Goal: Download file/media

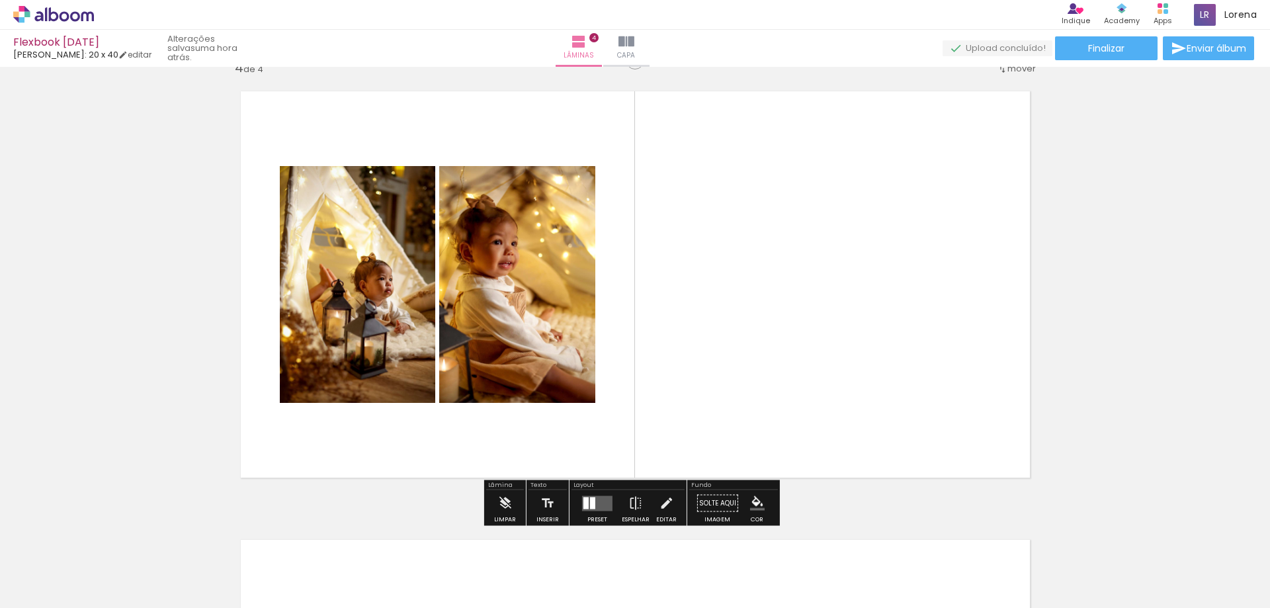
scroll to position [1389, 0]
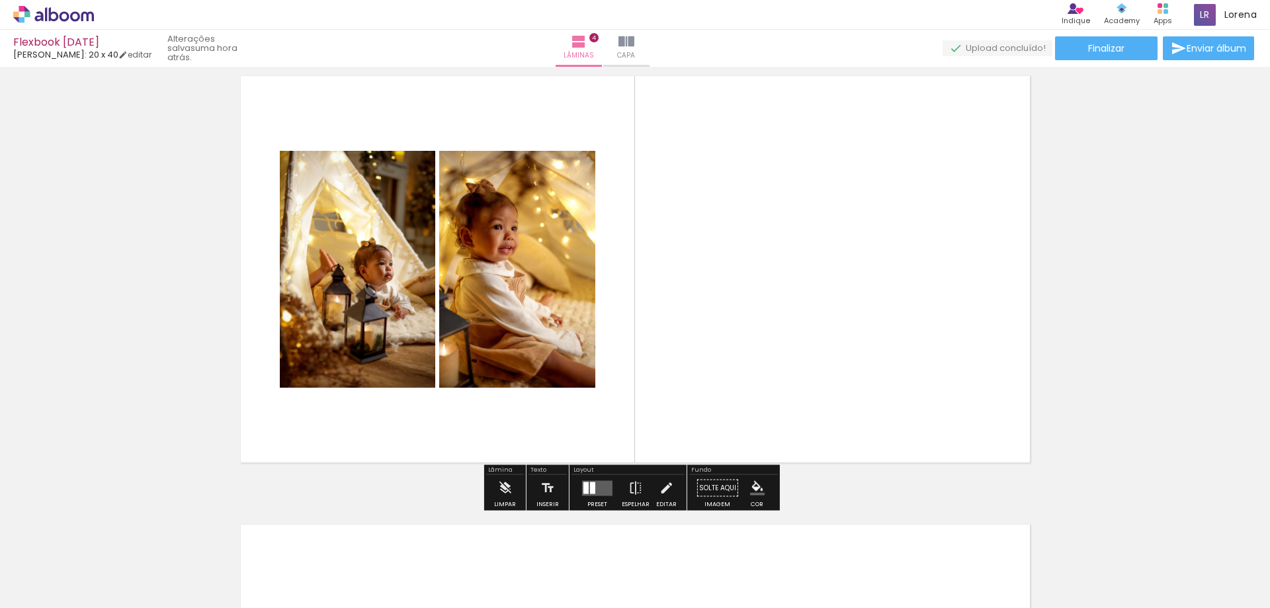
click at [593, 486] on quentale-layouter at bounding box center [597, 487] width 30 height 15
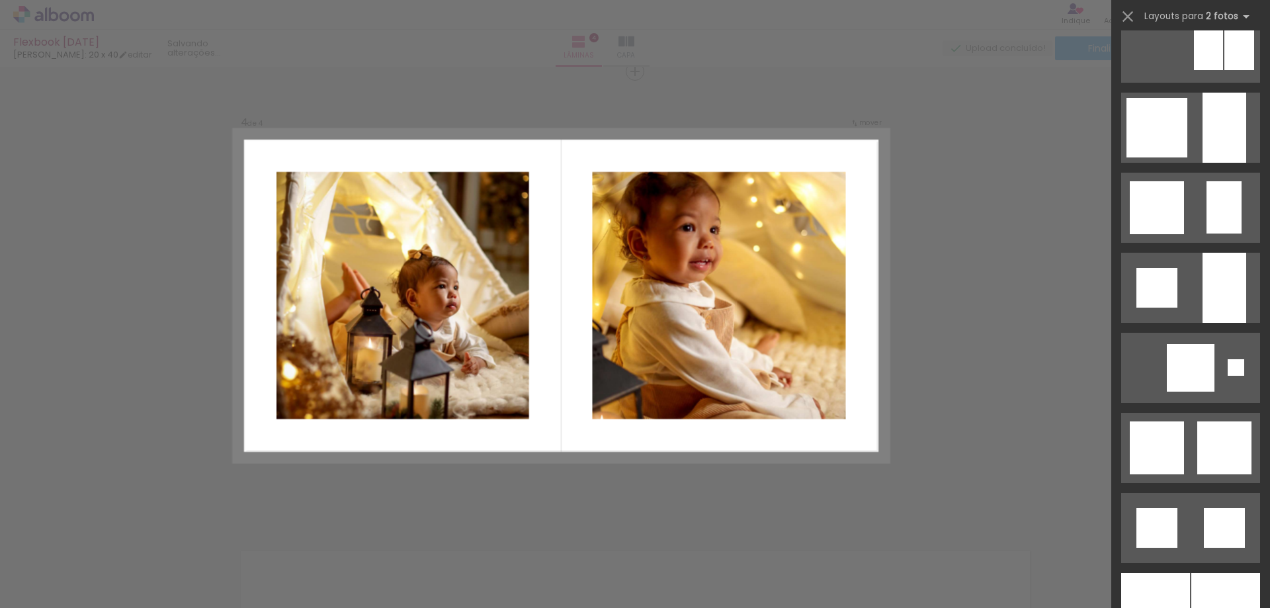
scroll to position [926, 0]
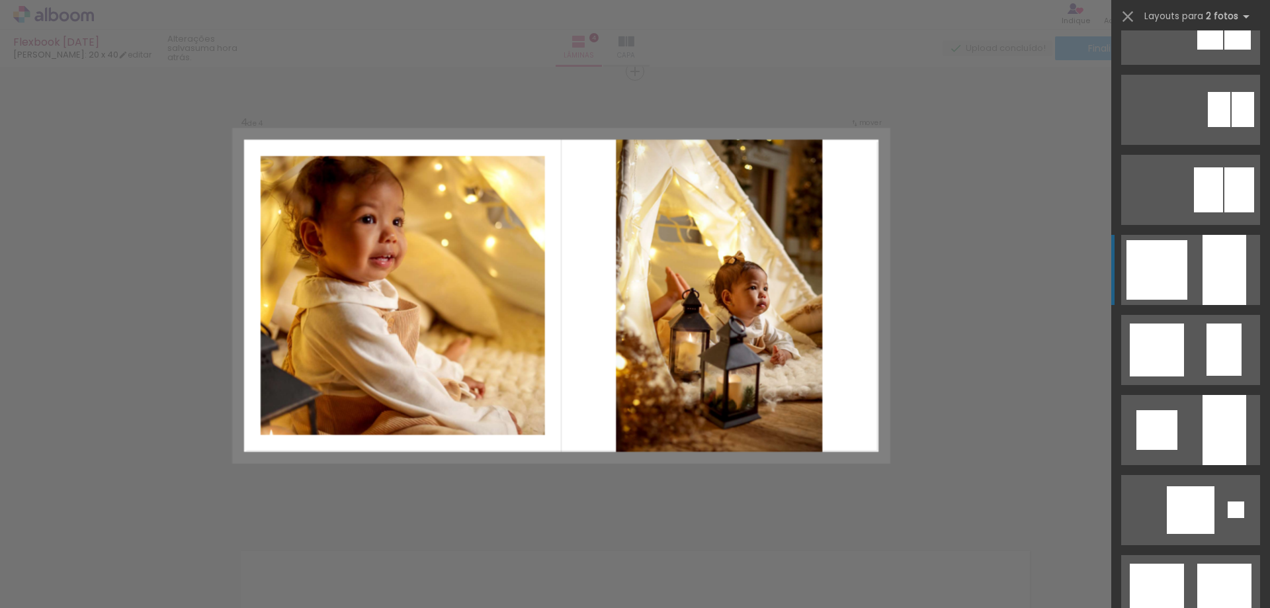
drag, startPoint x: 1199, startPoint y: 259, endPoint x: 1195, endPoint y: 270, distance: 12.2
click at [1202, 259] on div at bounding box center [1224, 270] width 44 height 70
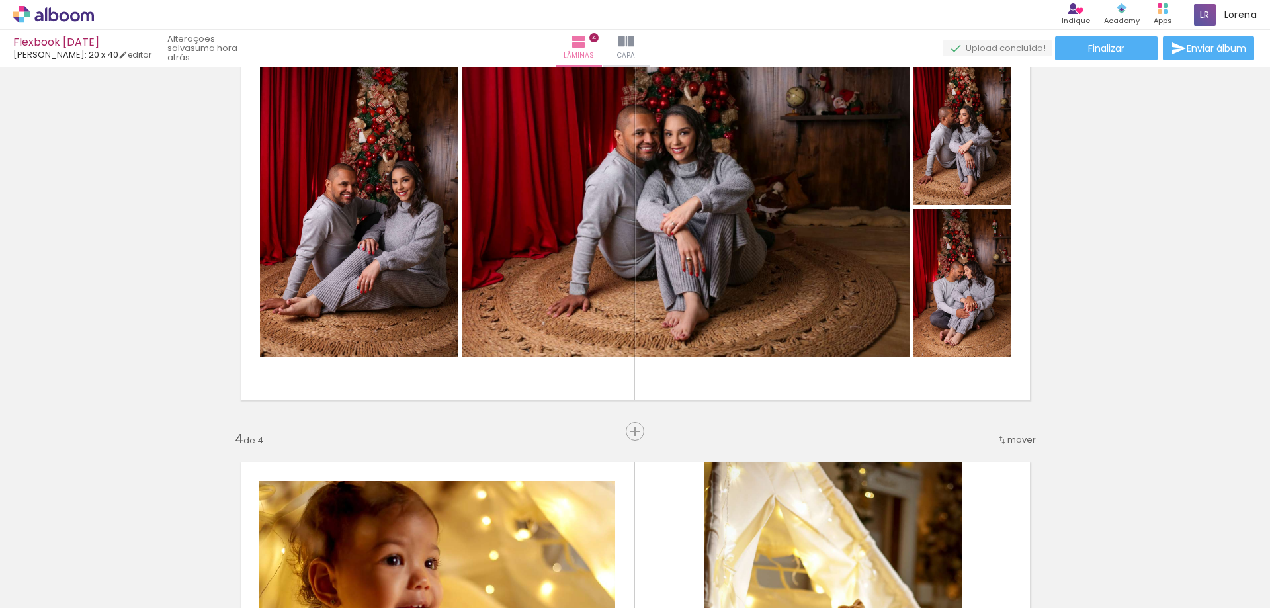
scroll to position [976, 0]
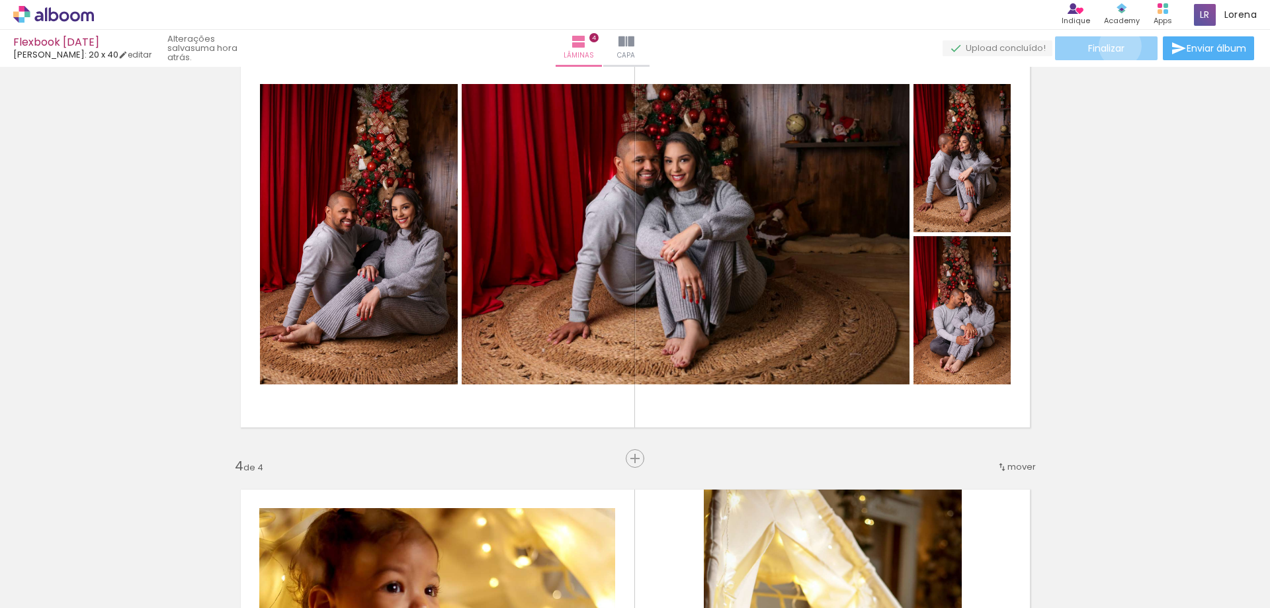
click at [1112, 46] on span "Finalizar" at bounding box center [1106, 48] width 36 height 9
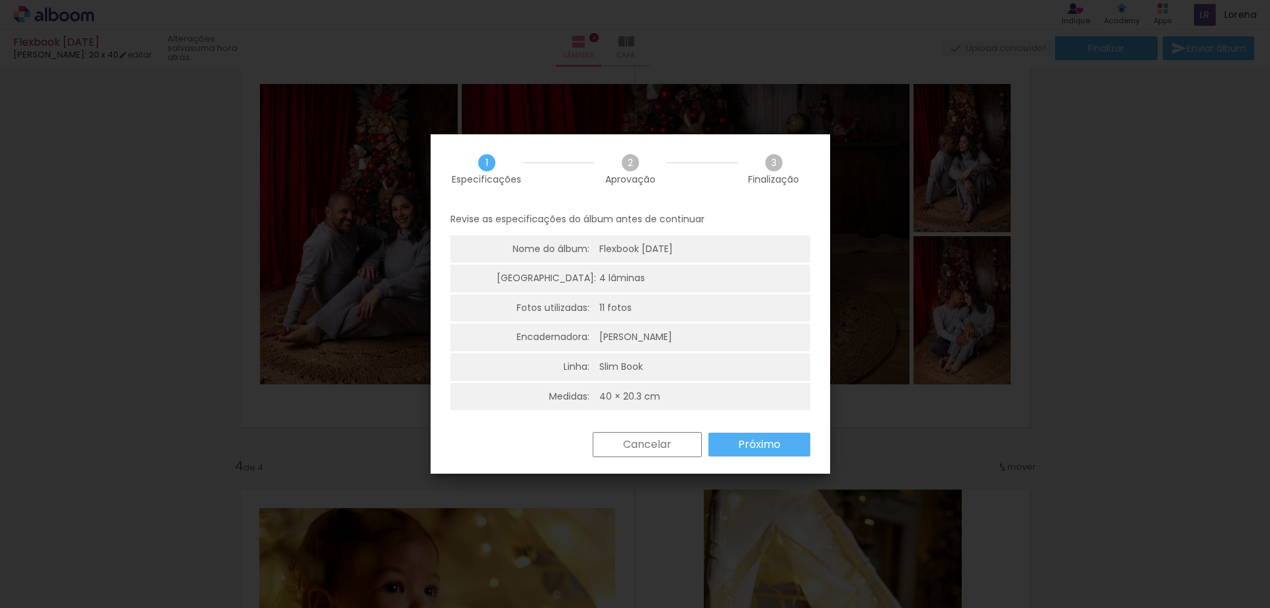
click at [772, 455] on paper-button "Próximo" at bounding box center [759, 445] width 102 height 24
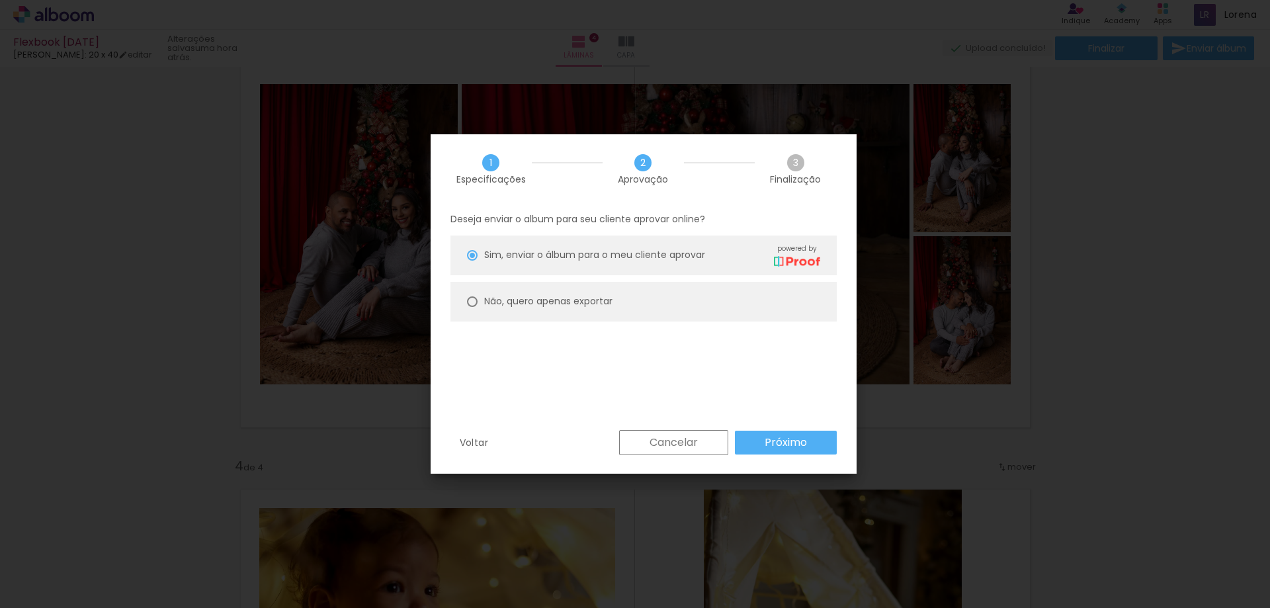
click at [0, 0] on slot "Não, quero apenas exportar" at bounding box center [0, 0] width 0 height 0
type paper-radio-button "on"
click at [821, 448] on paper-button "Próximo" at bounding box center [786, 443] width 102 height 24
type input "Alta, 300 DPI"
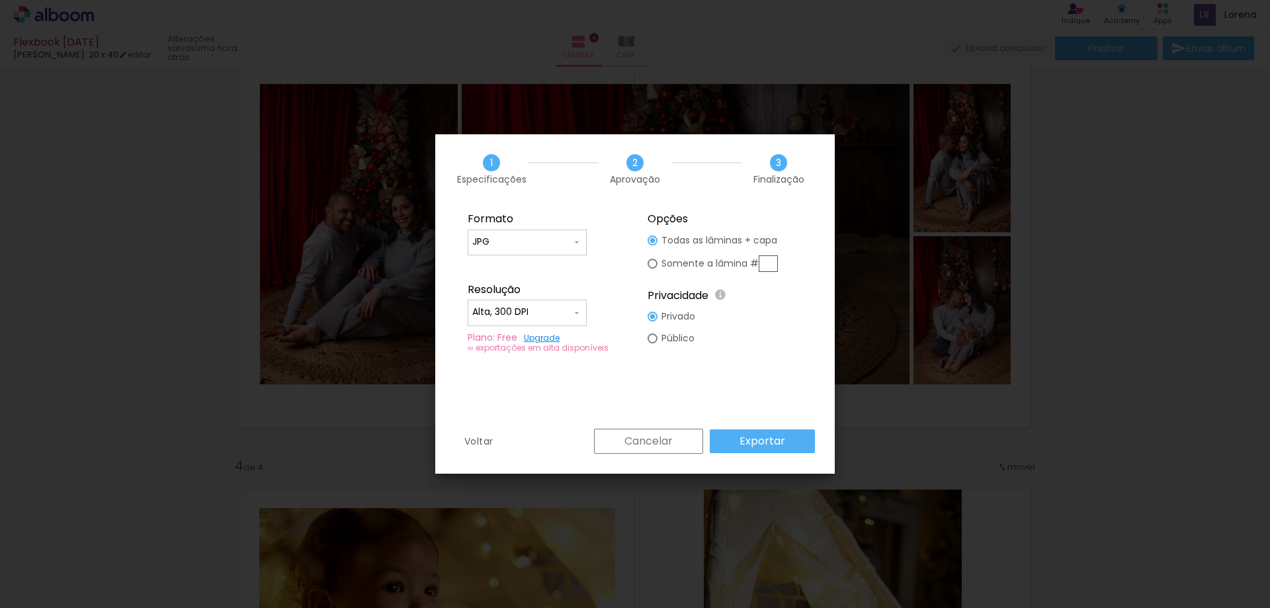
click at [0, 0] on slot "Exportar" at bounding box center [0, 0] width 0 height 0
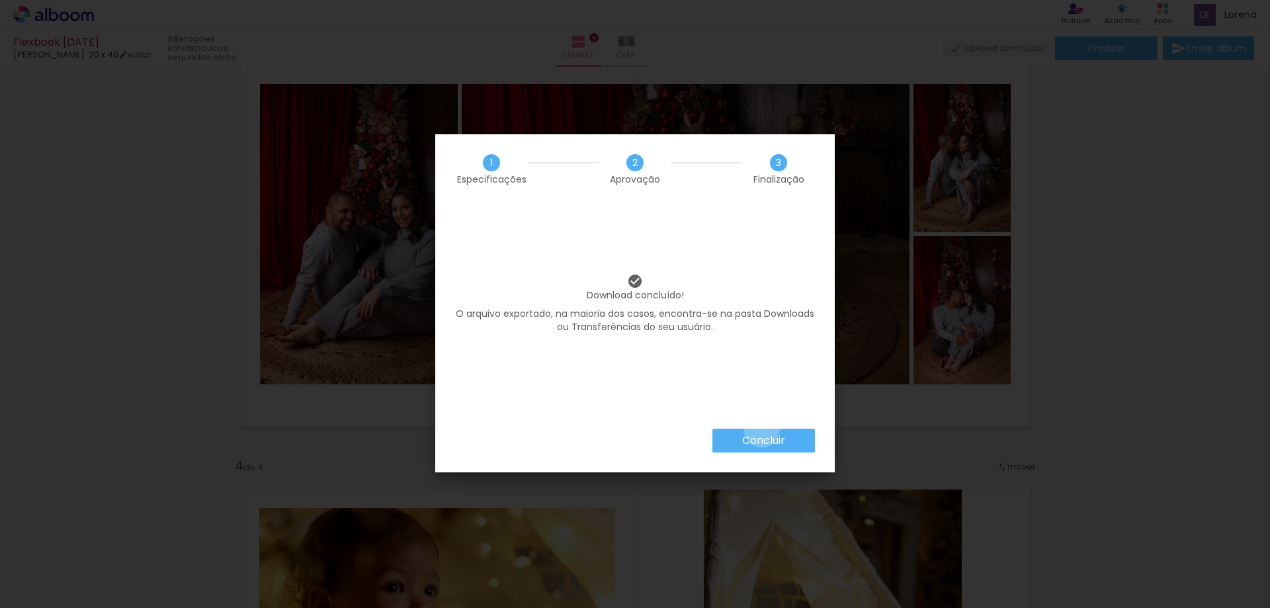
click at [761, 429] on paper-button "Concluir" at bounding box center [763, 441] width 103 height 24
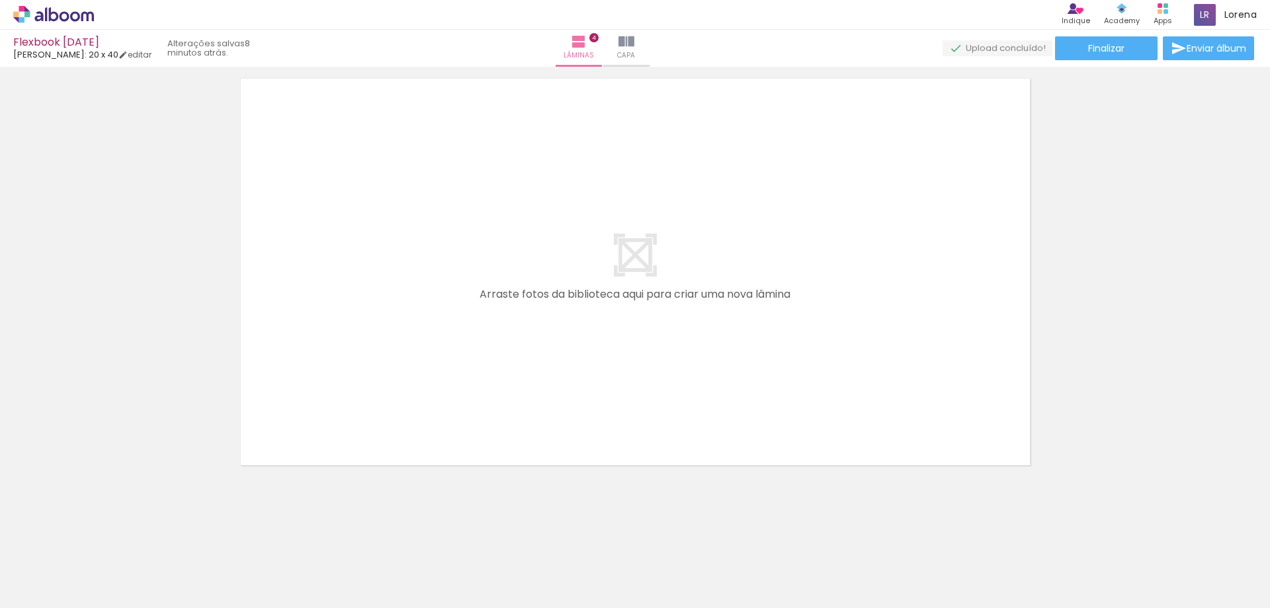
scroll to position [1835, 0]
drag, startPoint x: 1038, startPoint y: 564, endPoint x: 74, endPoint y: 575, distance: 963.8
click at [630, 286] on quentale-workspace at bounding box center [635, 304] width 1270 height 608
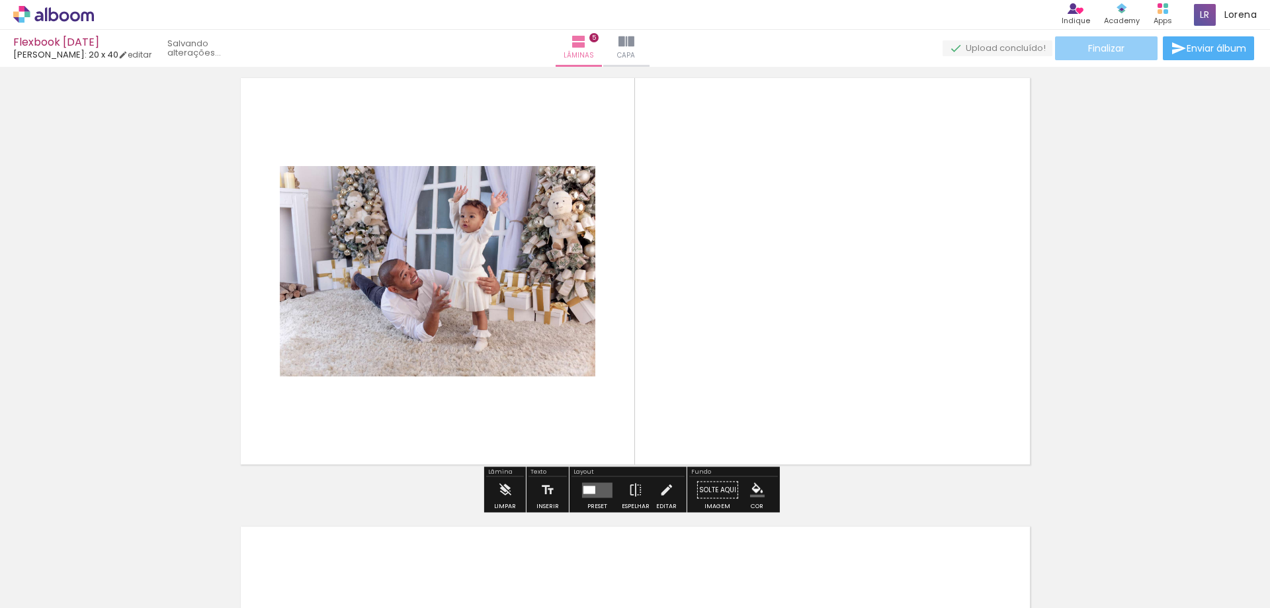
scroll to position [1811, 0]
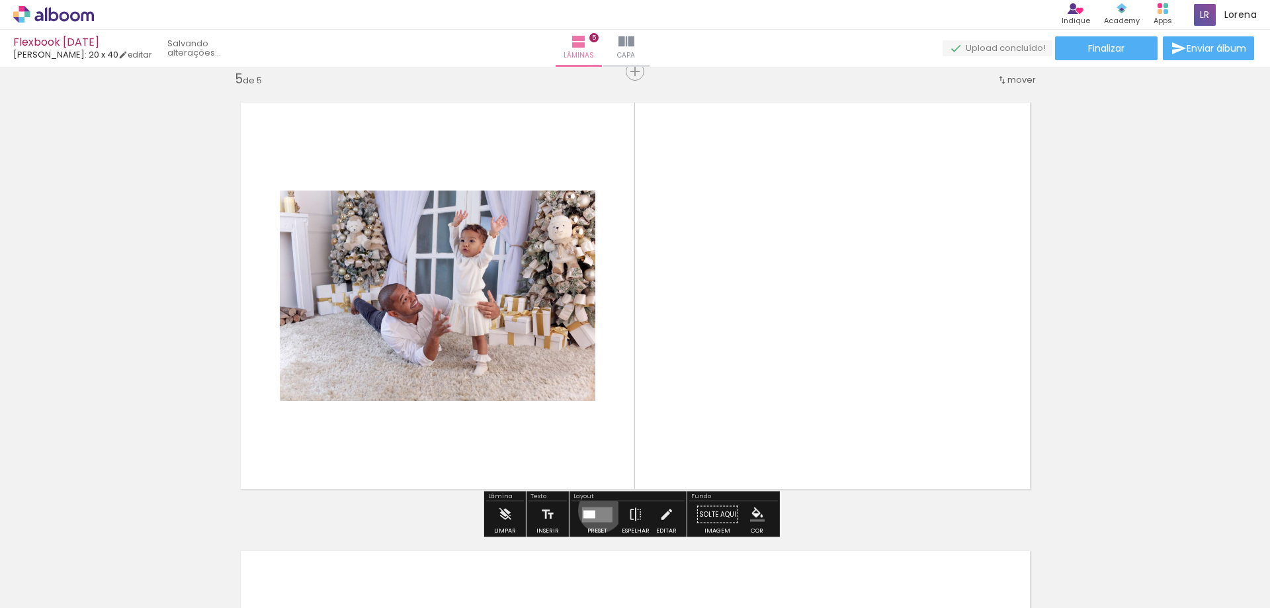
click at [597, 510] on quentale-layouter at bounding box center [597, 514] width 30 height 15
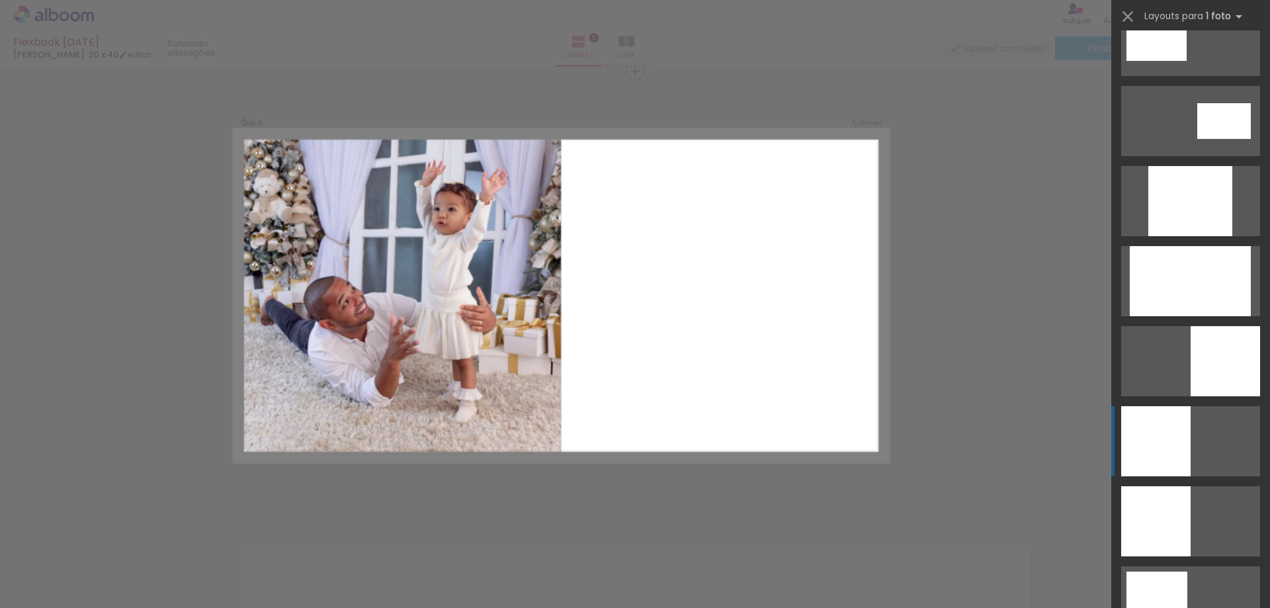
scroll to position [794, 0]
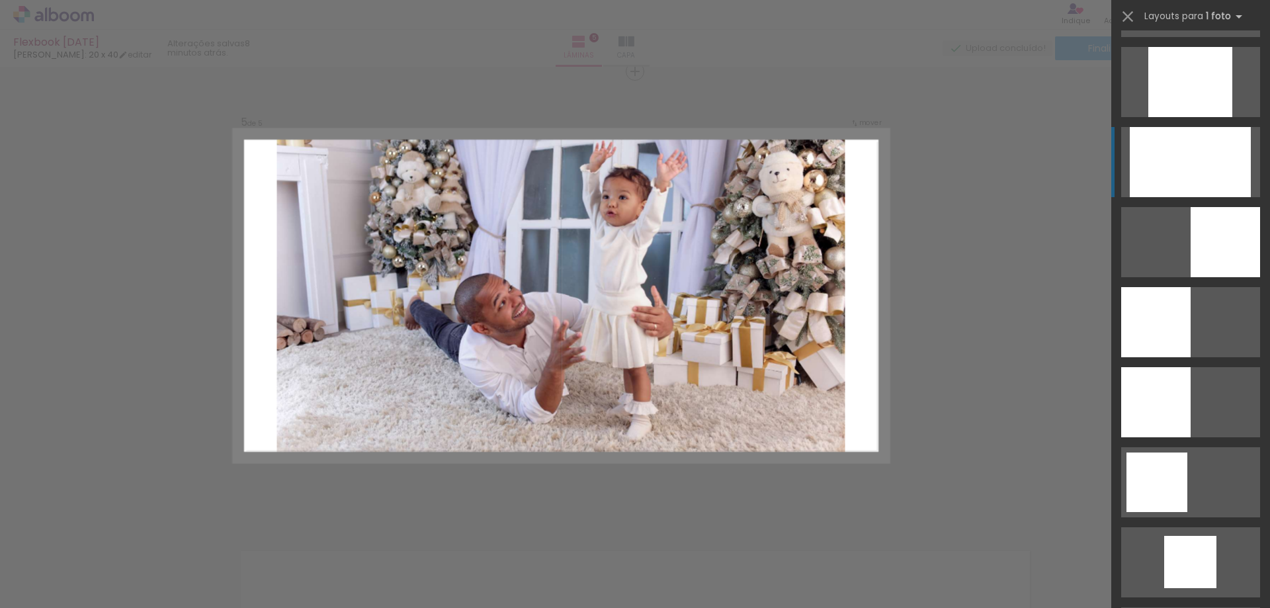
click at [1208, 154] on div at bounding box center [1190, 162] width 121 height 70
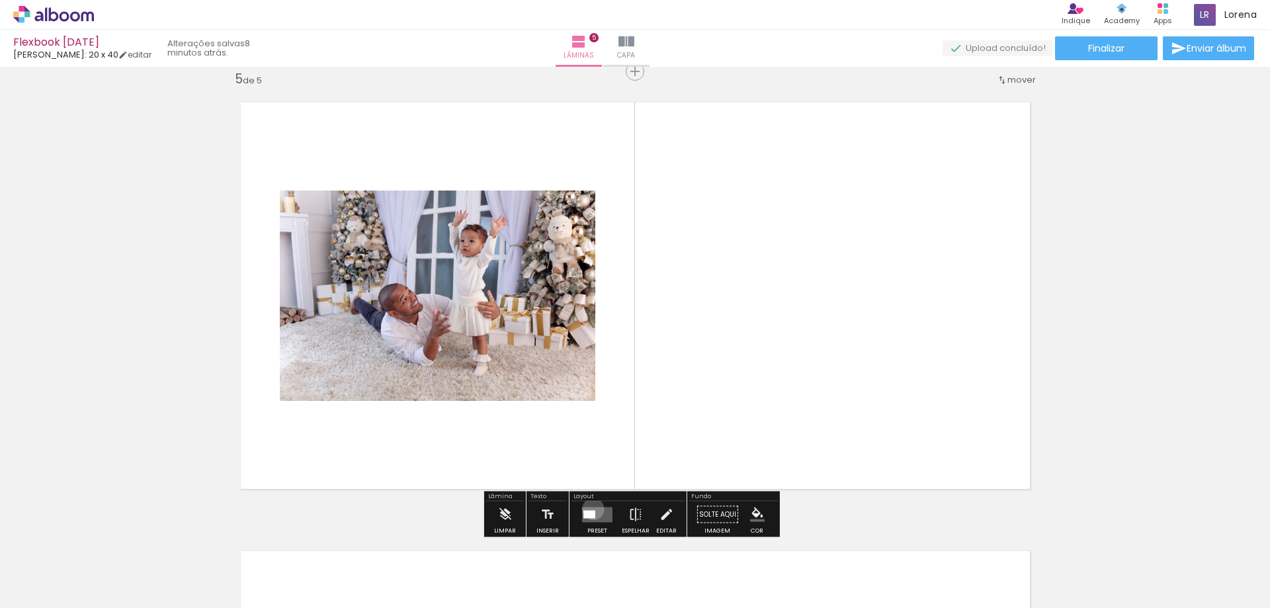
click at [590, 509] on quentale-layouter at bounding box center [597, 514] width 30 height 15
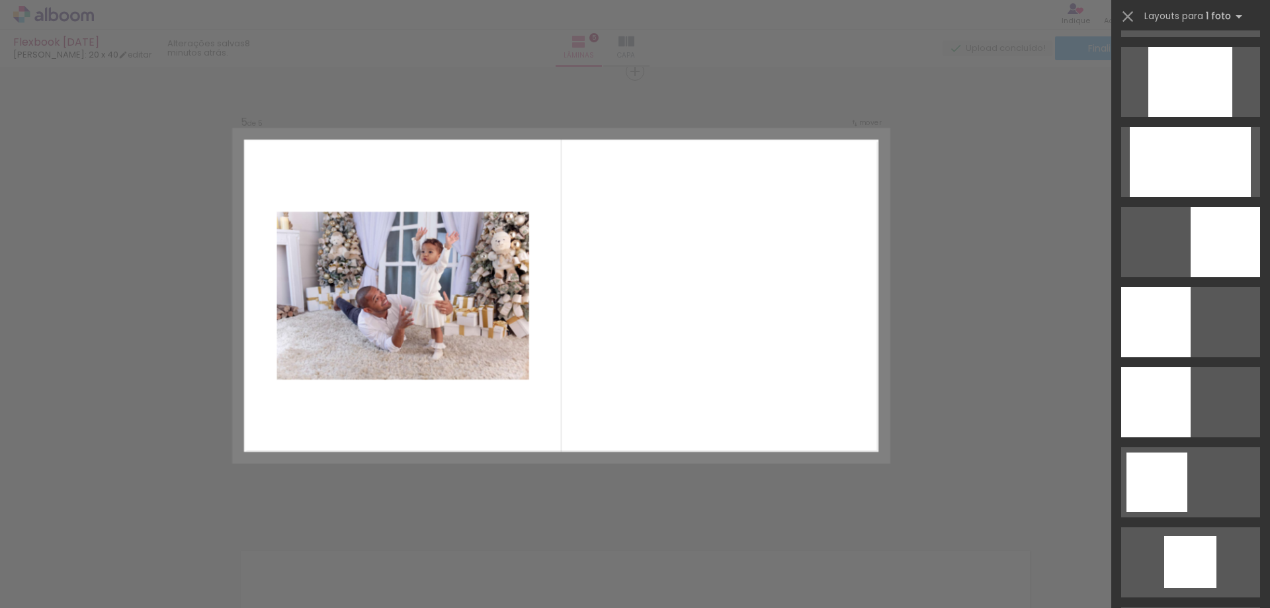
scroll to position [0, 0]
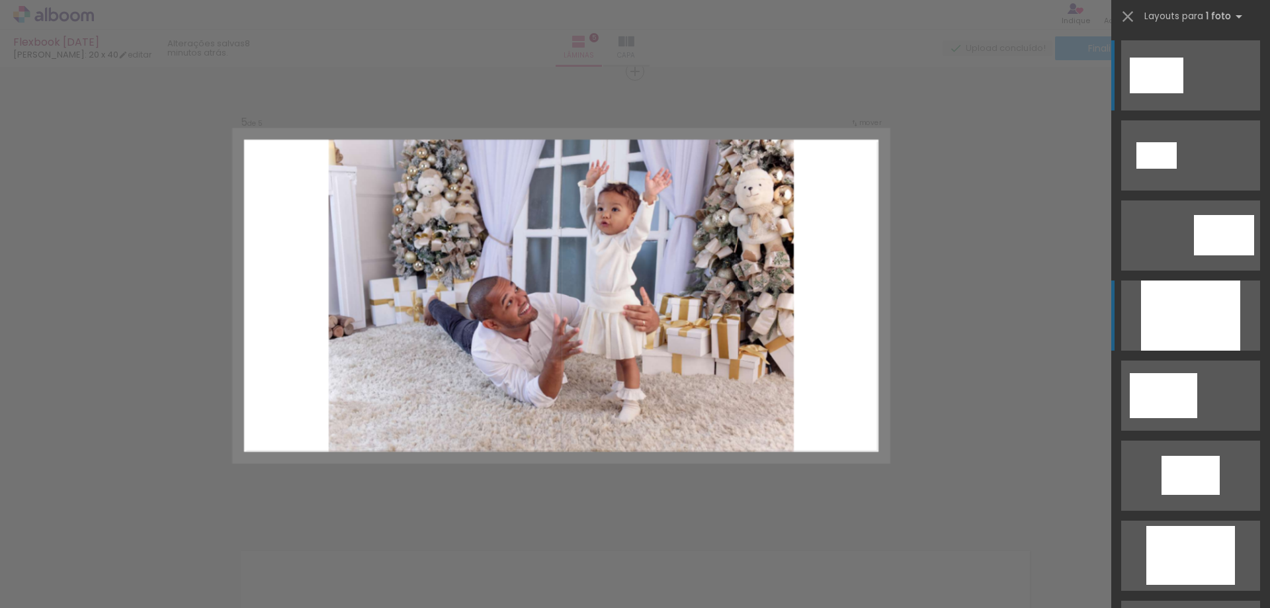
click at [1217, 302] on div at bounding box center [1190, 315] width 99 height 70
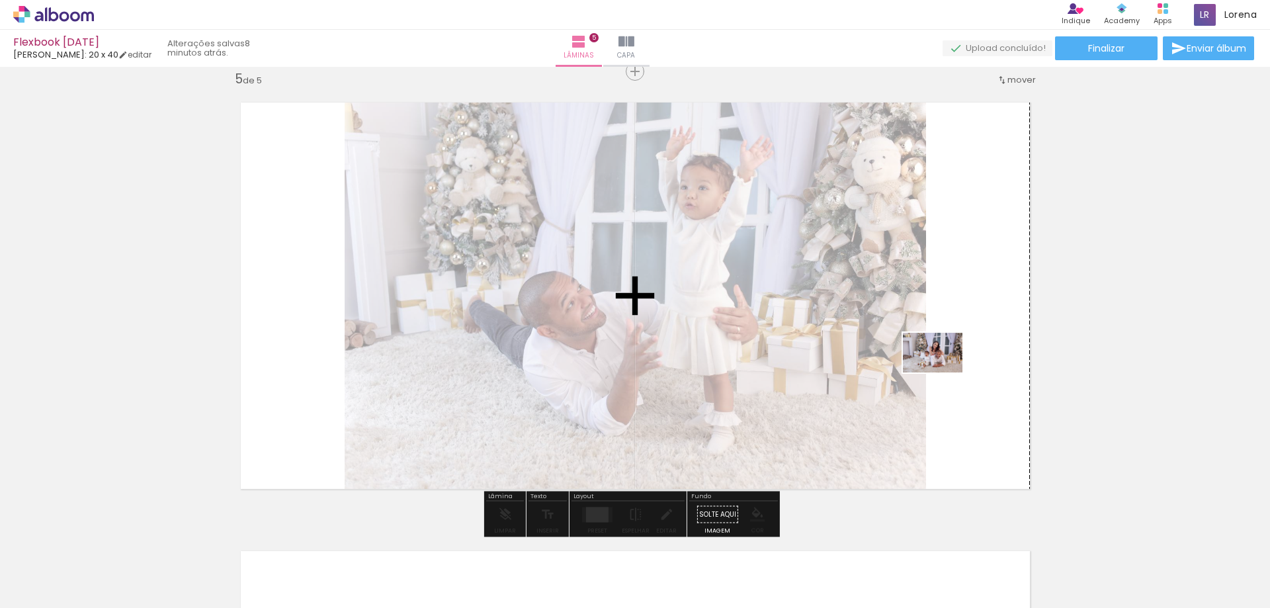
drag, startPoint x: 1081, startPoint y: 580, endPoint x: 933, endPoint y: 349, distance: 273.9
click at [933, 349] on quentale-workspace at bounding box center [635, 304] width 1270 height 608
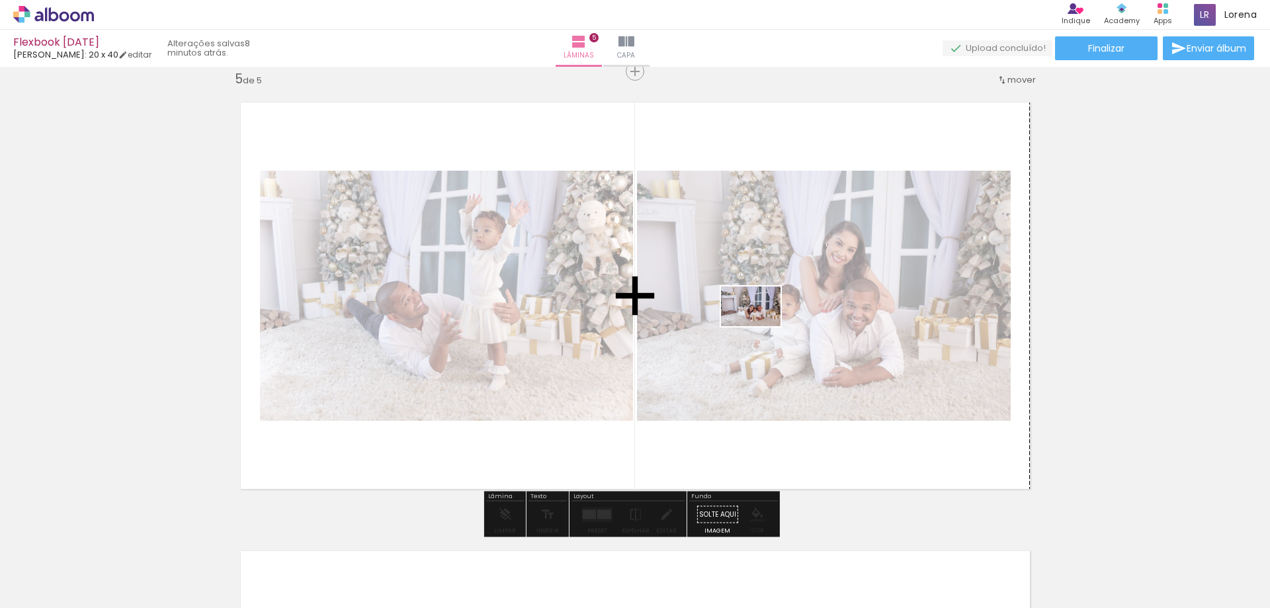
drag, startPoint x: 1193, startPoint y: 566, endPoint x: 759, endPoint y: 325, distance: 495.6
click at [759, 325] on quentale-workspace at bounding box center [635, 304] width 1270 height 608
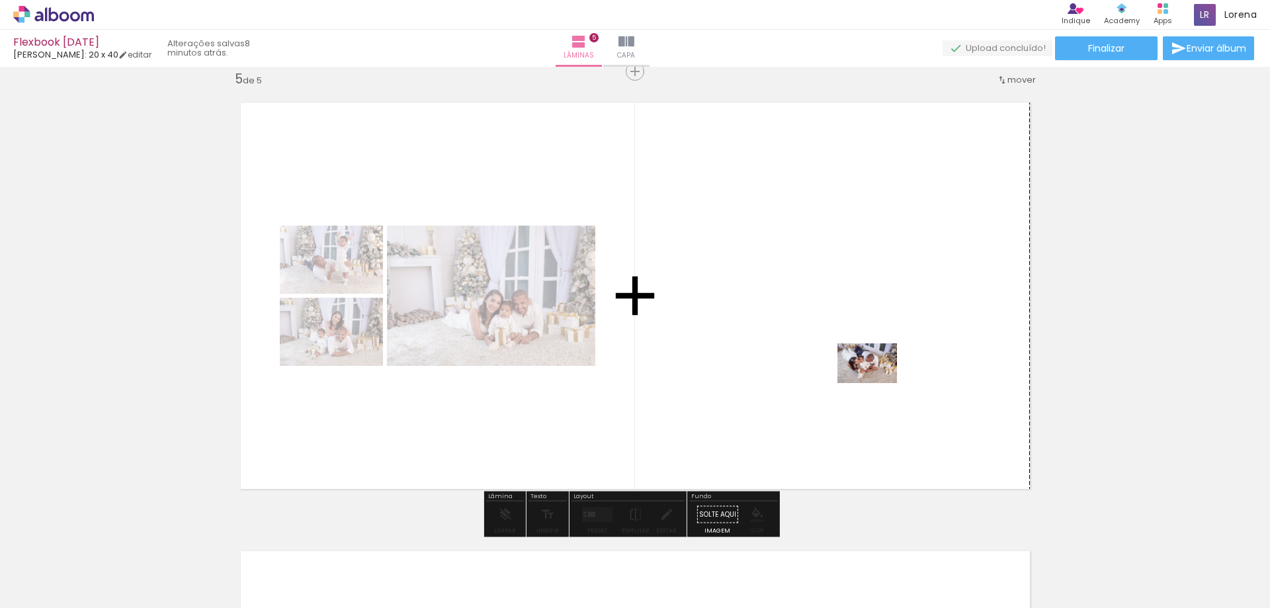
drag, startPoint x: 1250, startPoint y: 571, endPoint x: 877, endPoint y: 383, distance: 417.7
click at [877, 383] on quentale-workspace at bounding box center [635, 304] width 1270 height 608
